Goal: Book appointment/travel/reservation

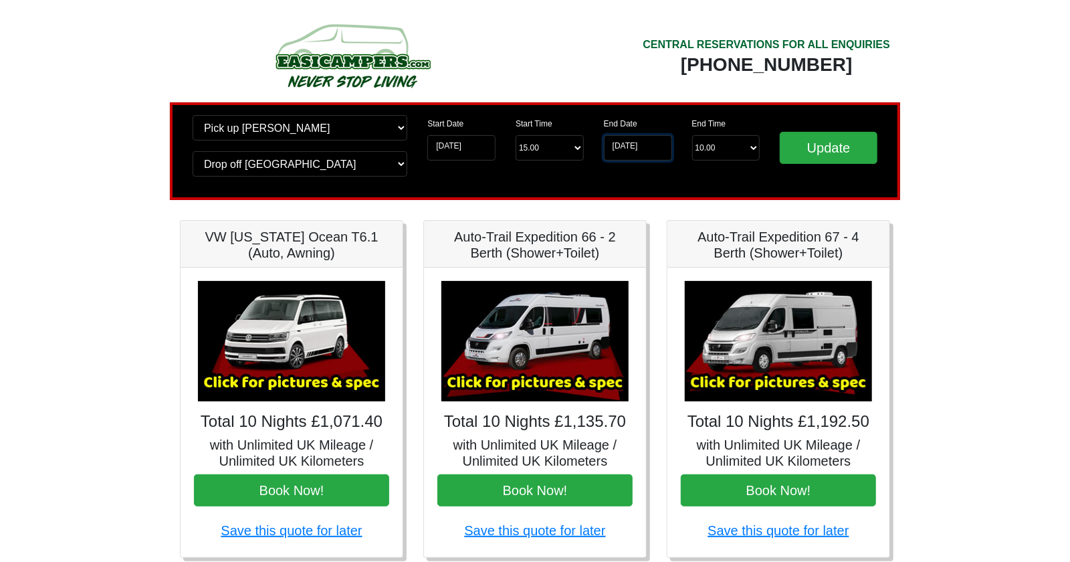
click at [634, 146] on input "29-09-2025" at bounding box center [638, 147] width 68 height 25
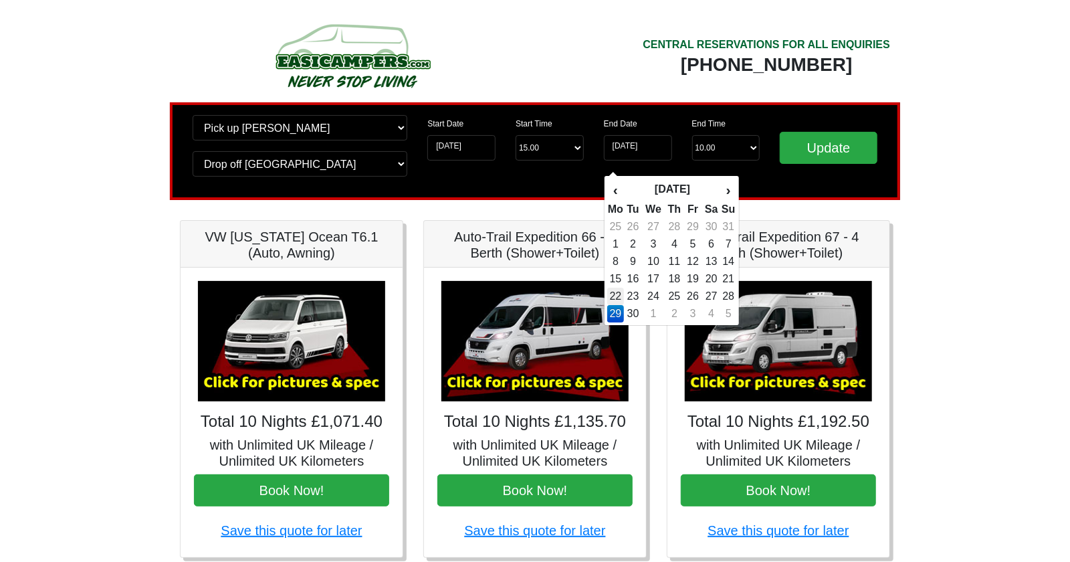
click at [612, 295] on td "22" at bounding box center [615, 295] width 17 height 17
type input "22-09-2025"
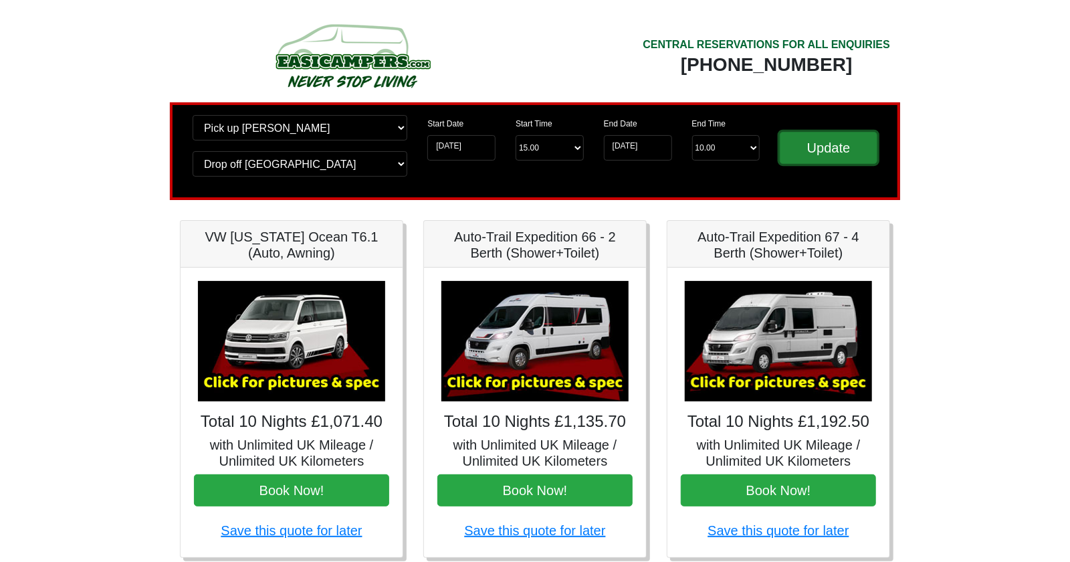
click at [810, 140] on input "Update" at bounding box center [828, 148] width 98 height 32
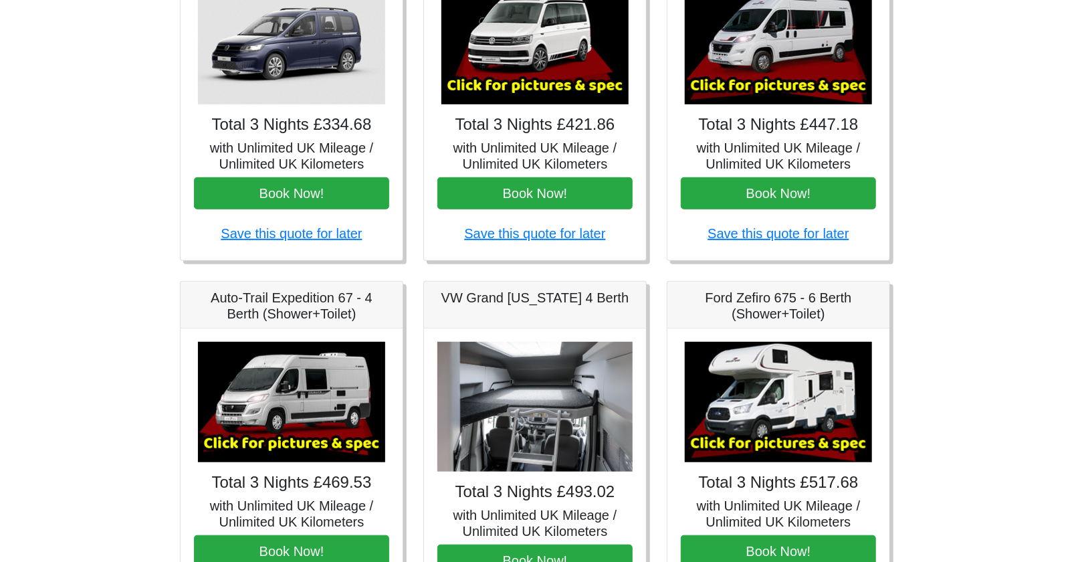
scroll to position [669, 0]
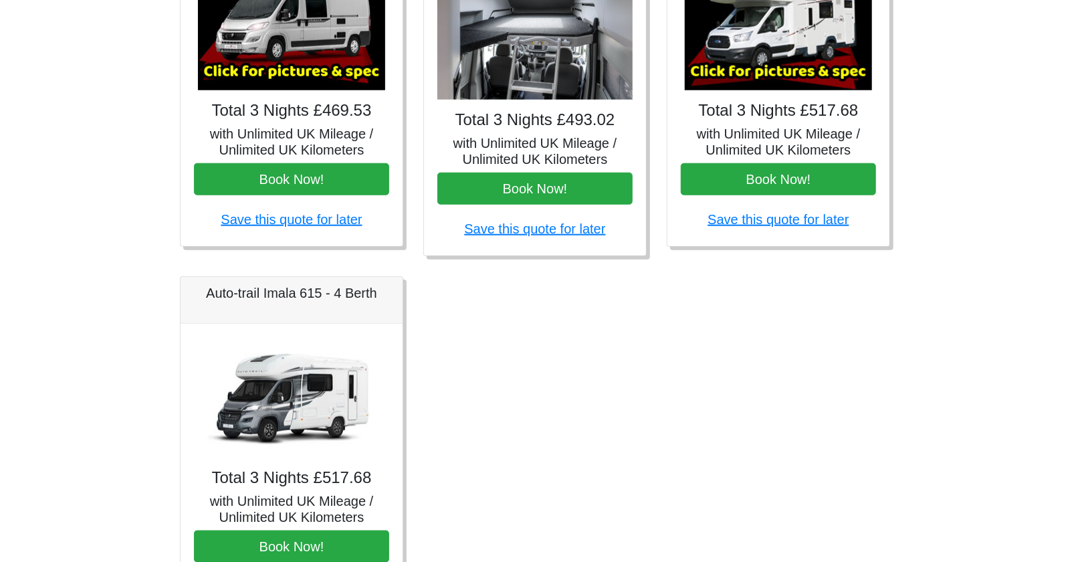
click at [305, 389] on img at bounding box center [291, 397] width 187 height 120
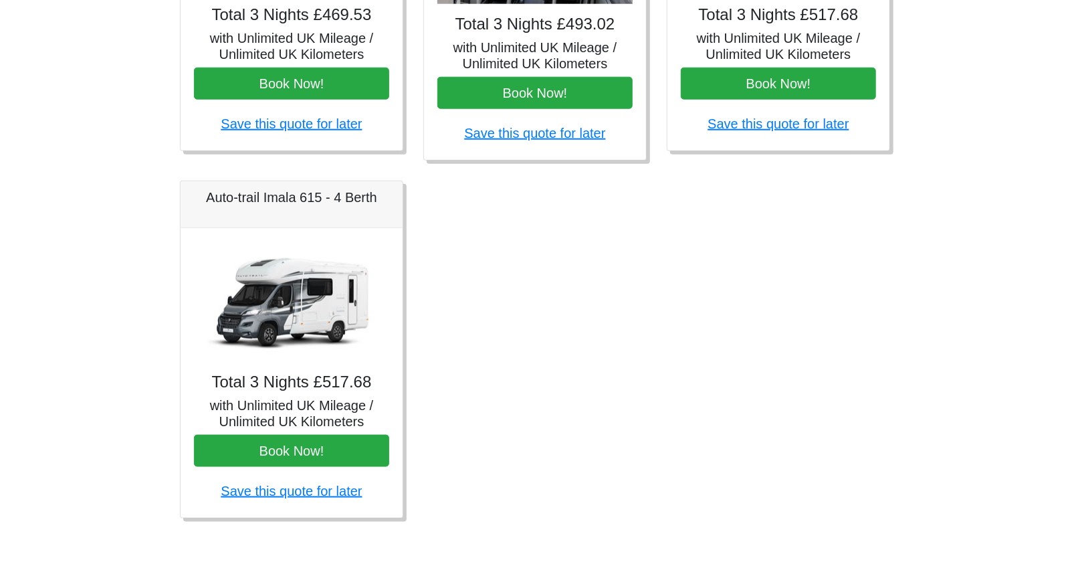
scroll to position [771, 0]
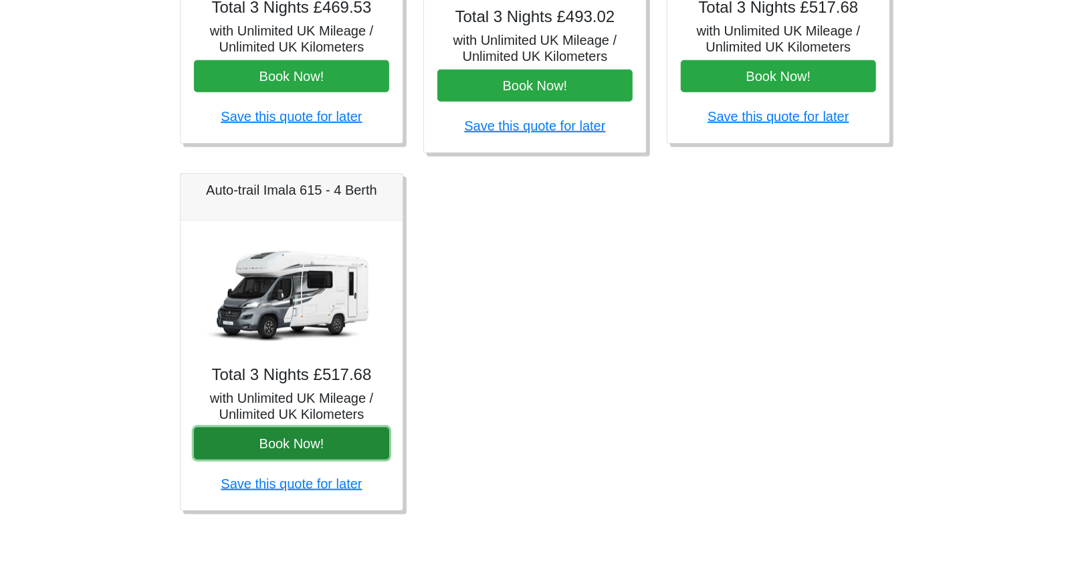
click at [277, 447] on button "Book Now!" at bounding box center [291, 443] width 195 height 32
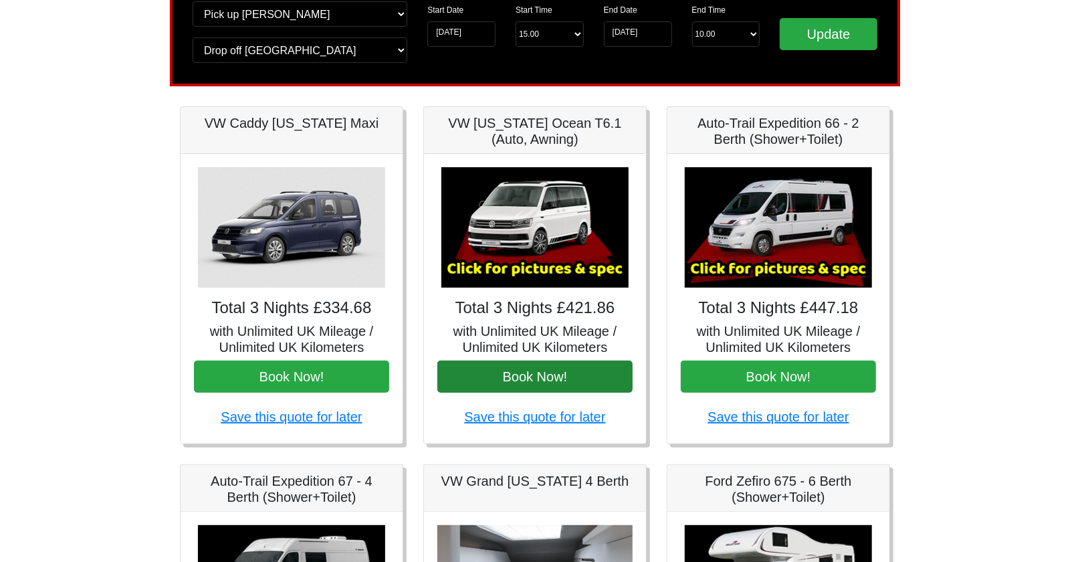
scroll to position [0, 0]
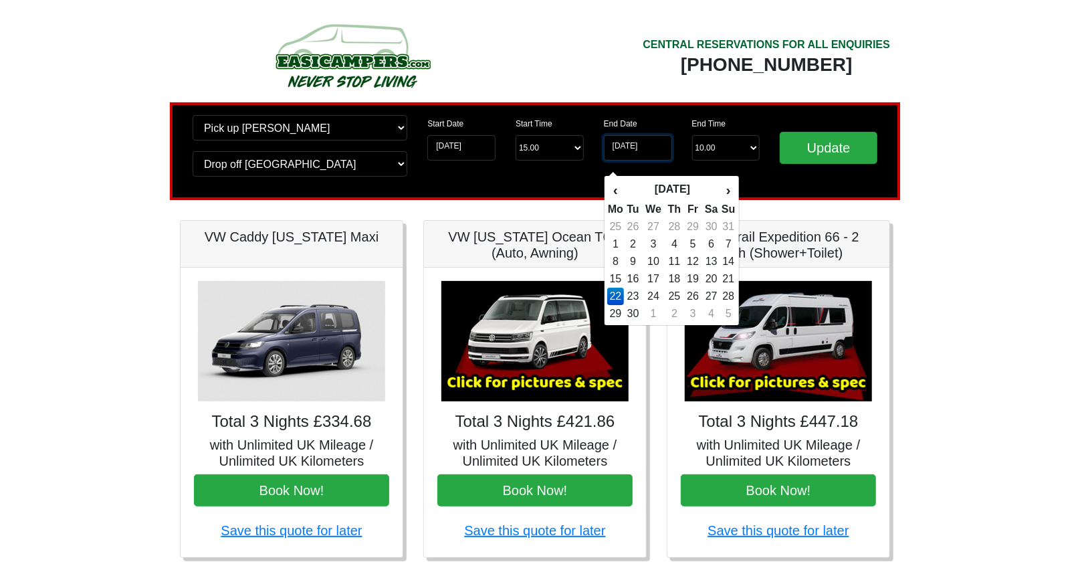
click at [621, 143] on input "22-09-2025" at bounding box center [638, 147] width 68 height 25
click at [635, 295] on td "23" at bounding box center [633, 295] width 18 height 17
type input "[DATE]"
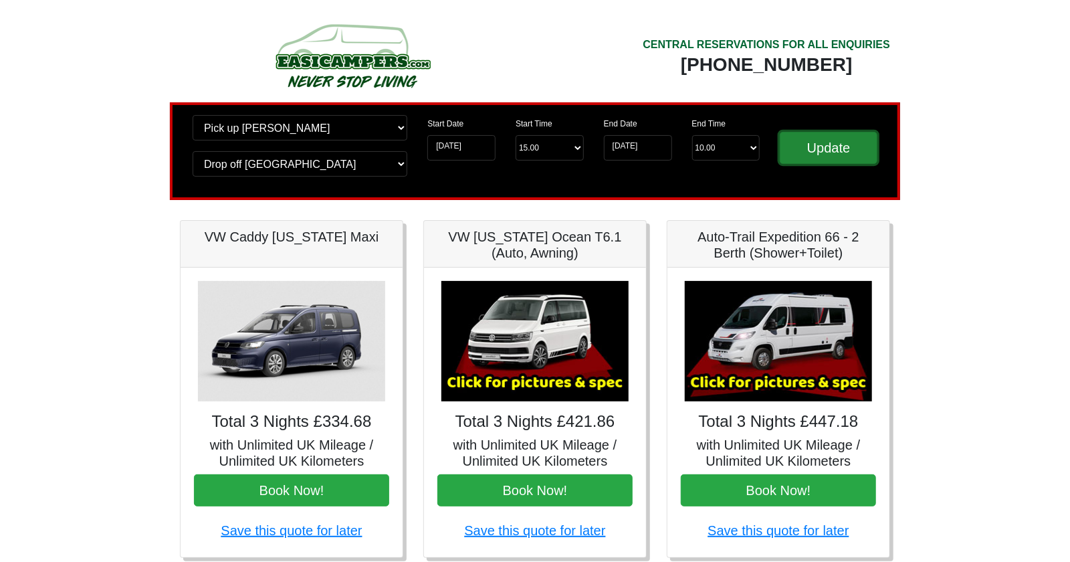
click at [825, 145] on input "Update" at bounding box center [828, 148] width 98 height 32
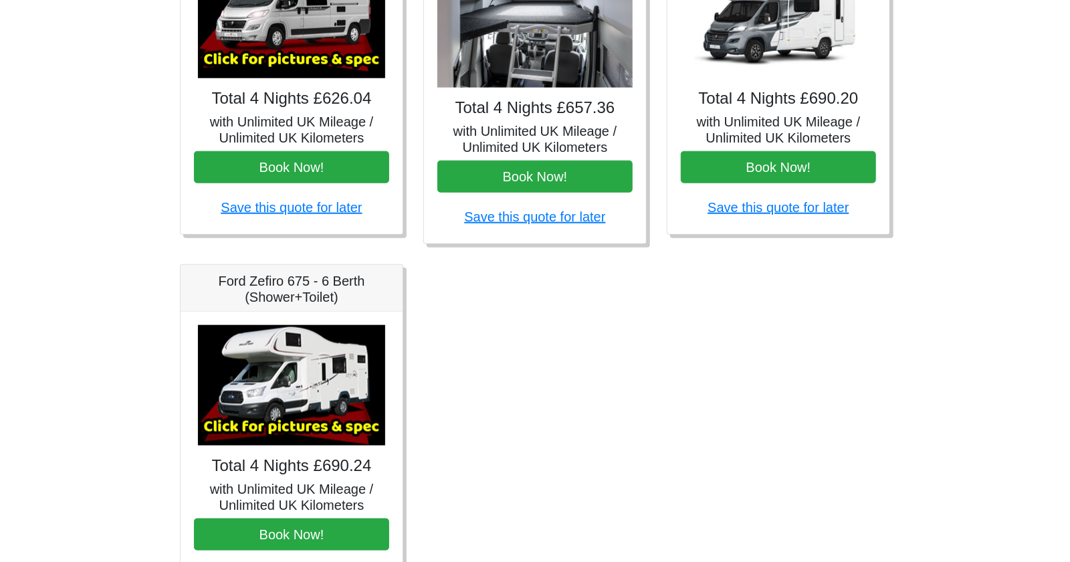
scroll to position [771, 0]
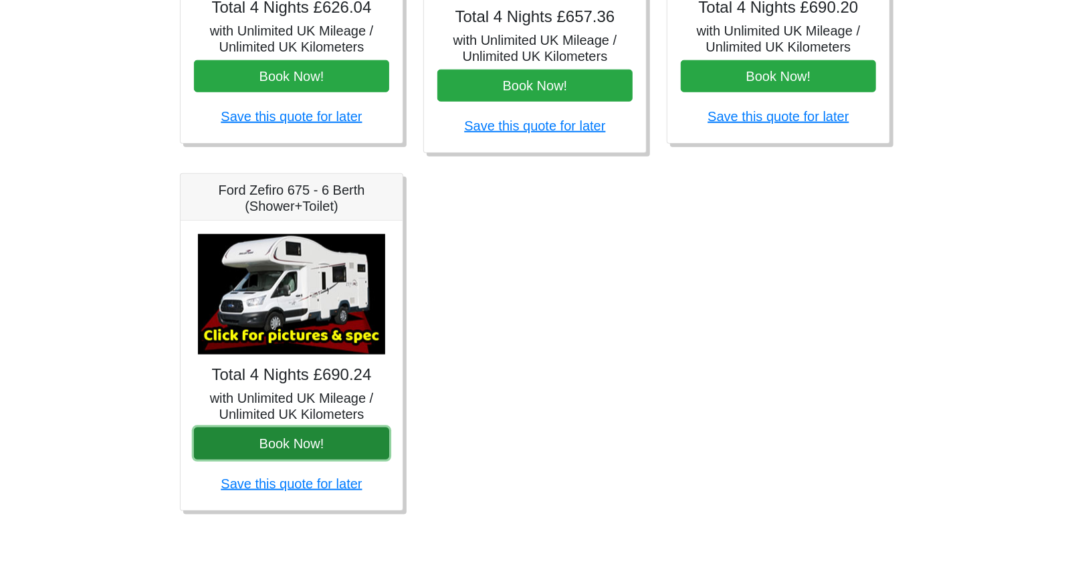
click at [314, 446] on button "Book Now!" at bounding box center [291, 443] width 195 height 32
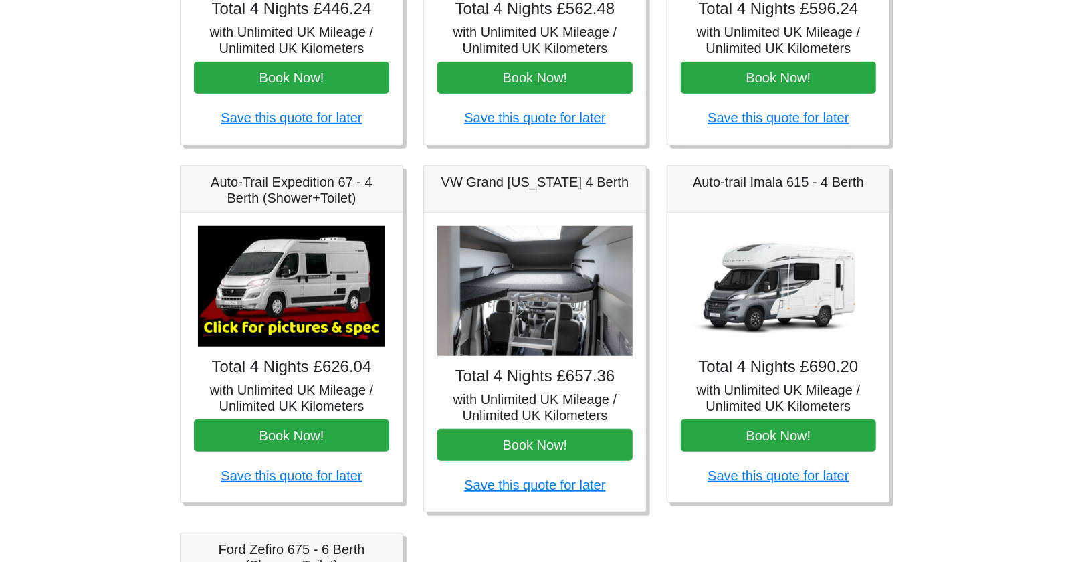
scroll to position [326, 0]
